Goal: Task Accomplishment & Management: Manage account settings

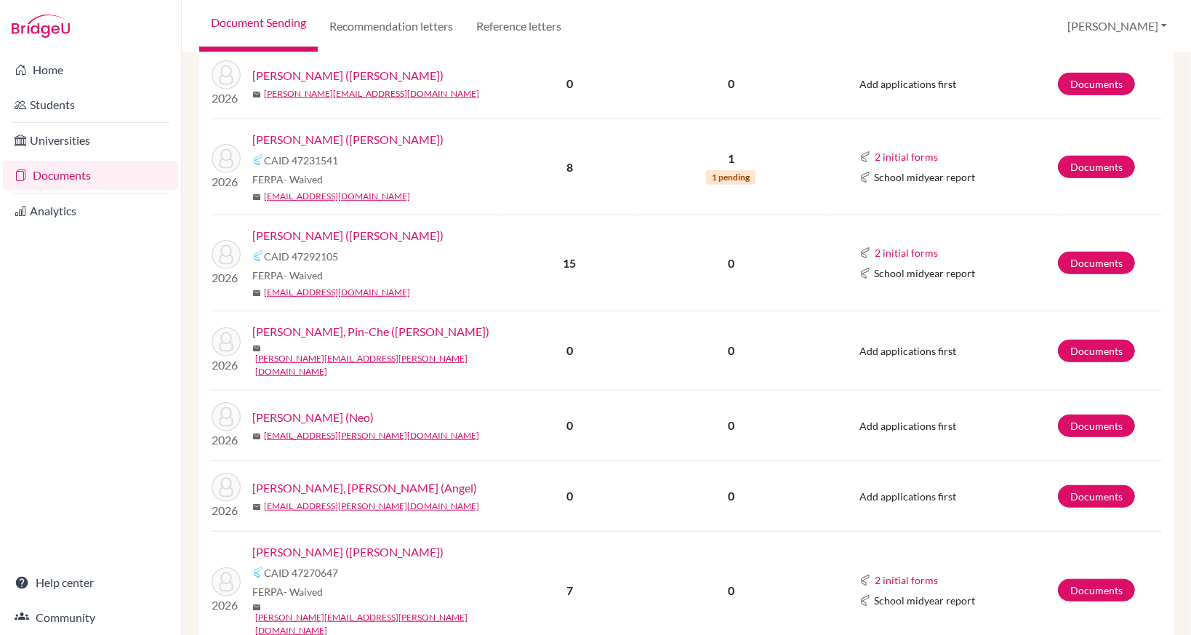
scroll to position [727, 0]
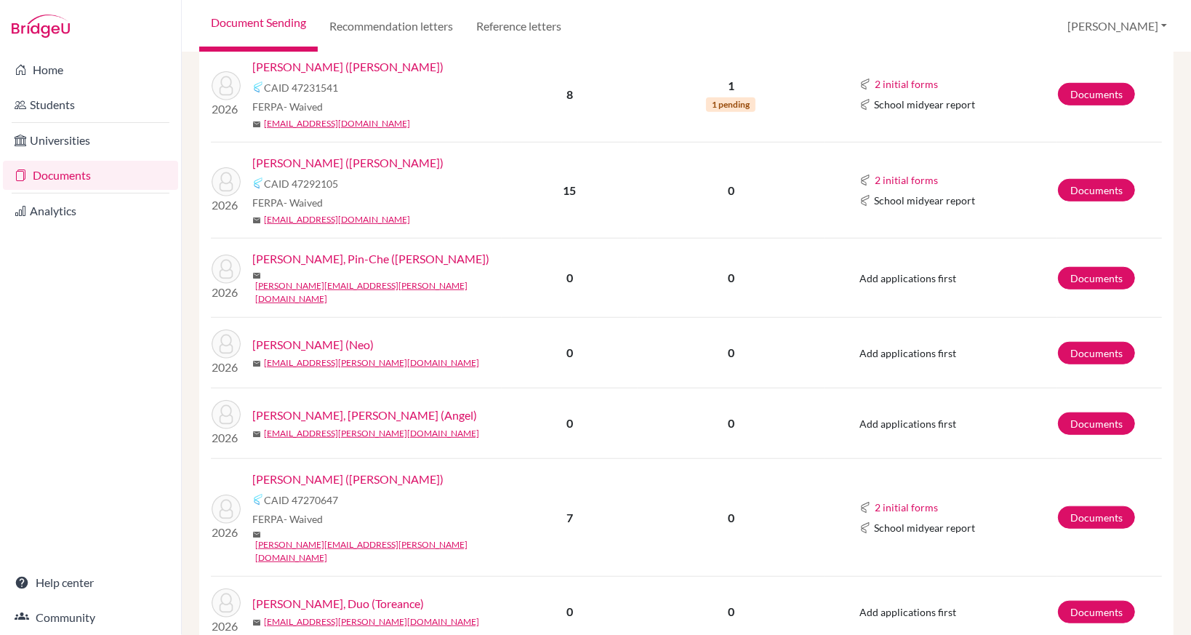
click at [359, 471] on link "[PERSON_NAME] ([PERSON_NAME])" at bounding box center [347, 479] width 191 height 17
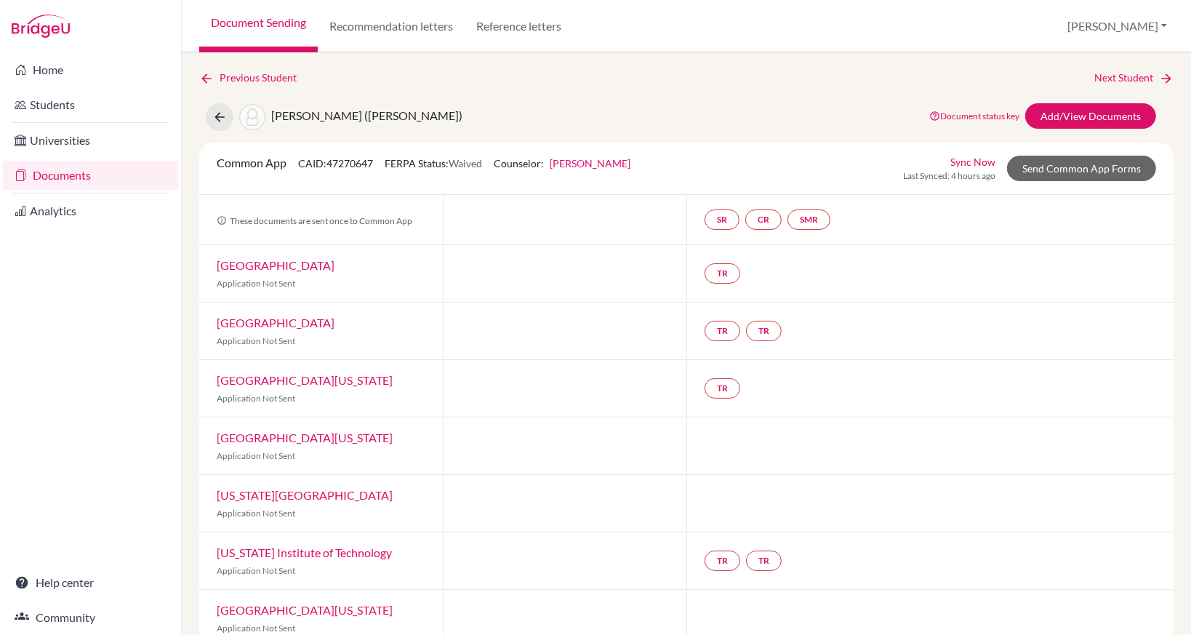
click at [51, 173] on link "Documents" at bounding box center [90, 175] width 175 height 29
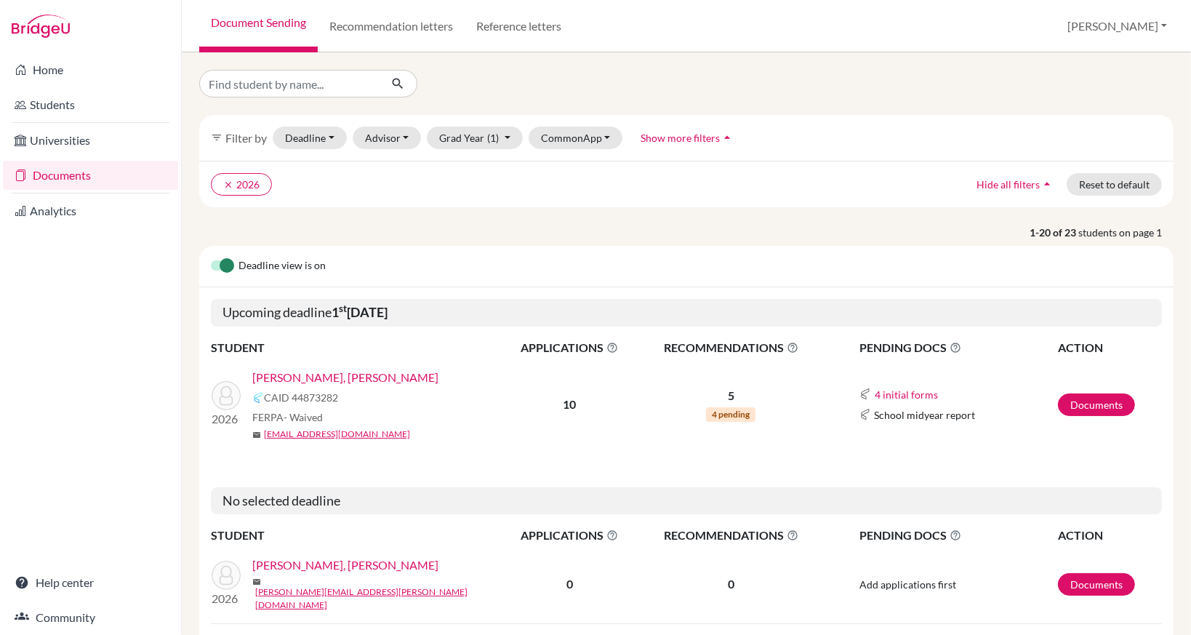
click at [308, 377] on link "[PERSON_NAME], [PERSON_NAME]" at bounding box center [345, 377] width 186 height 17
